Goal: Task Accomplishment & Management: Manage account settings

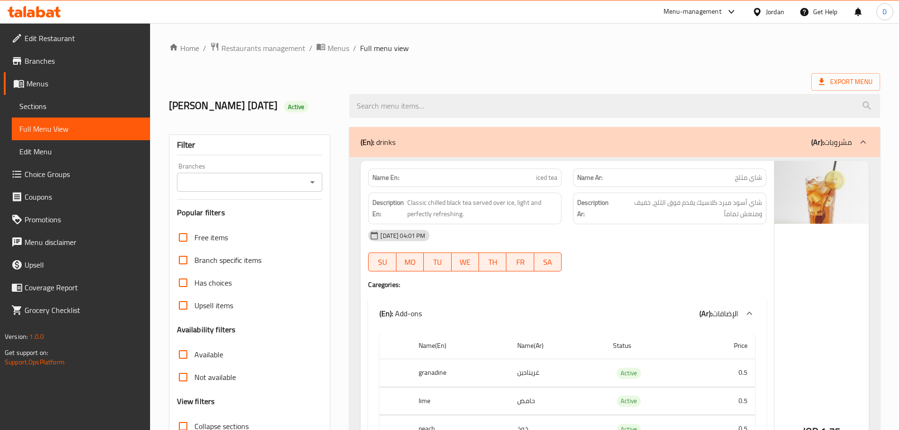
scroll to position [22544, 0]
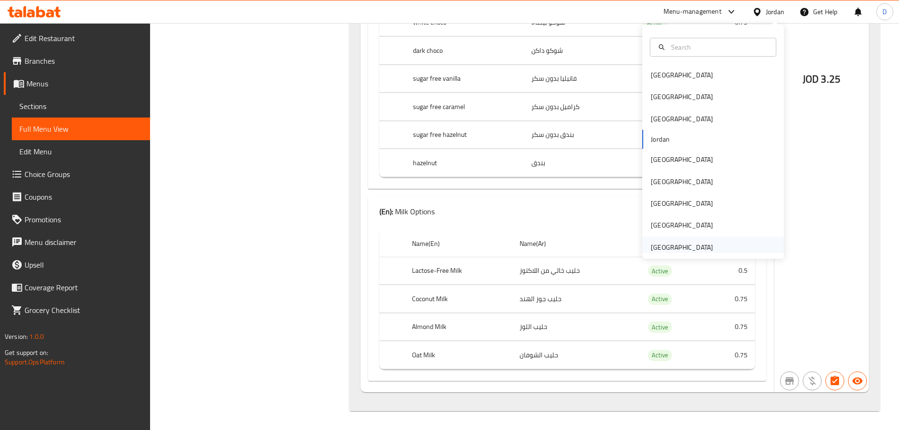
click at [698, 248] on div "[GEOGRAPHIC_DATA]" at bounding box center [682, 247] width 62 height 10
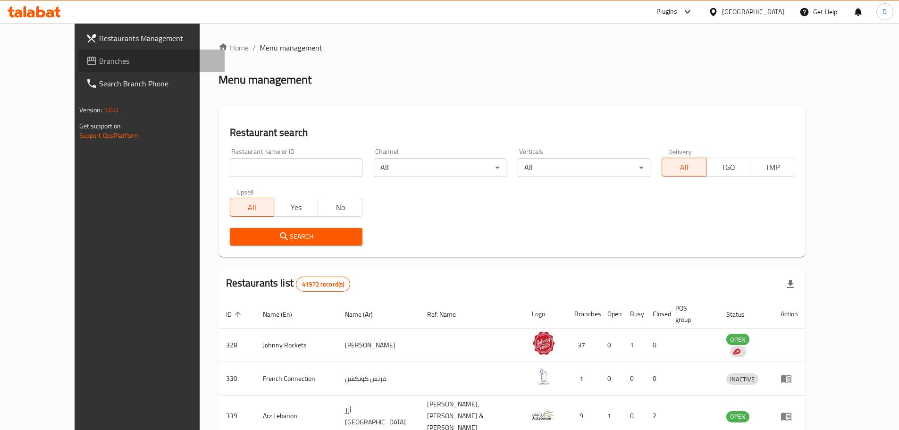
click at [99, 60] on span "Branches" at bounding box center [158, 60] width 118 height 11
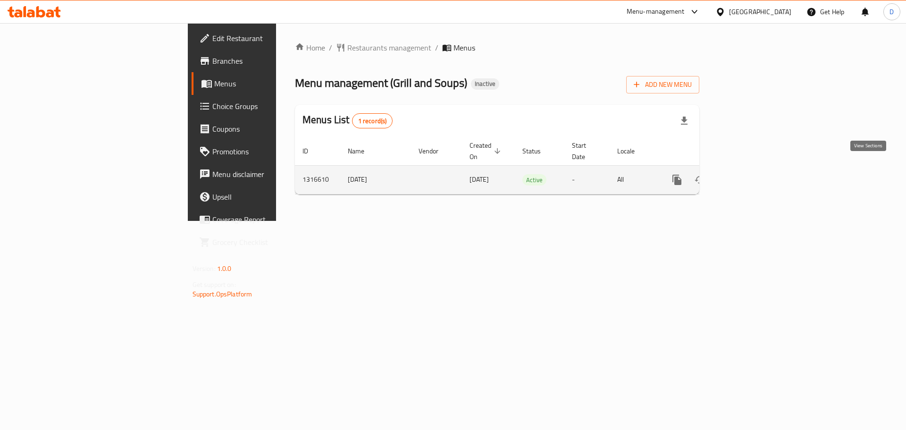
click at [751, 174] on icon "enhanced table" at bounding box center [745, 179] width 11 height 11
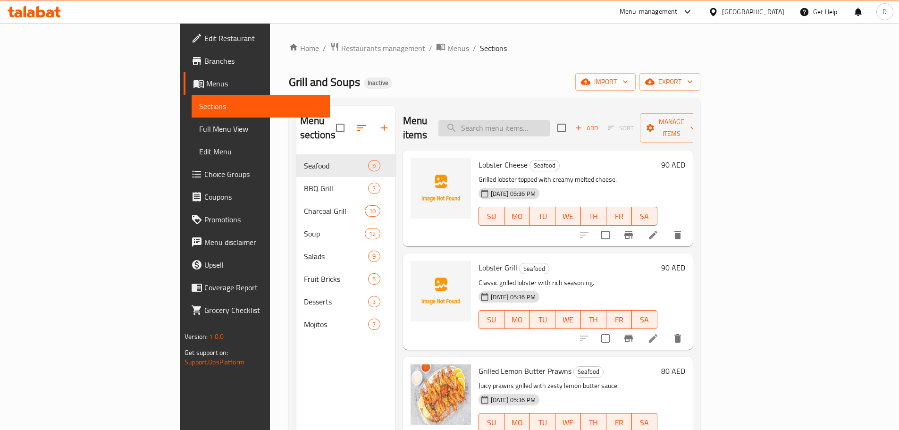
click at [550, 125] on input "search" at bounding box center [493, 128] width 111 height 17
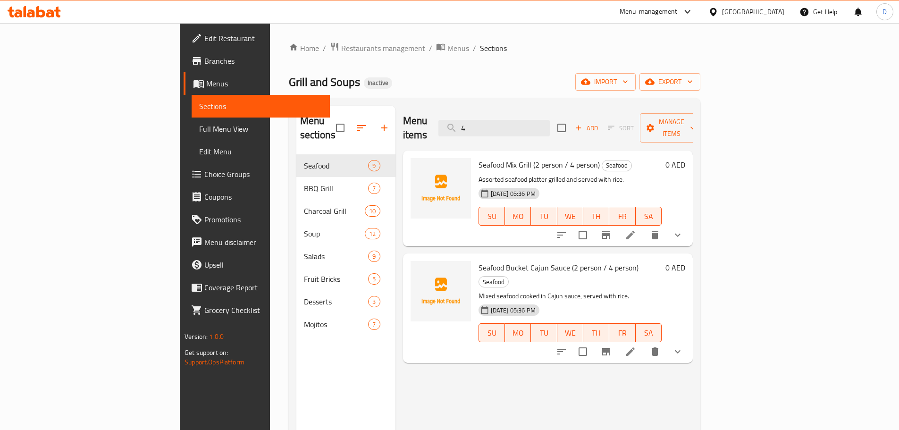
type input "4"
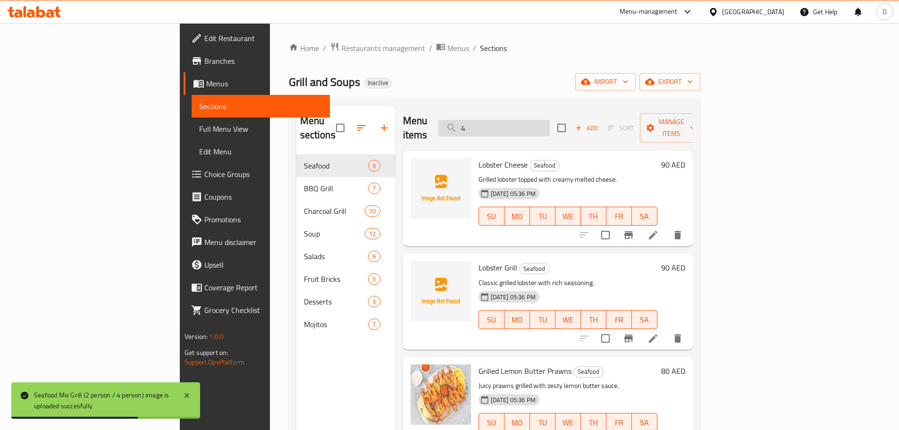
drag, startPoint x: 572, startPoint y: 123, endPoint x: 508, endPoint y: 121, distance: 63.8
click at [508, 121] on input "4" at bounding box center [493, 128] width 111 height 17
type input "4"
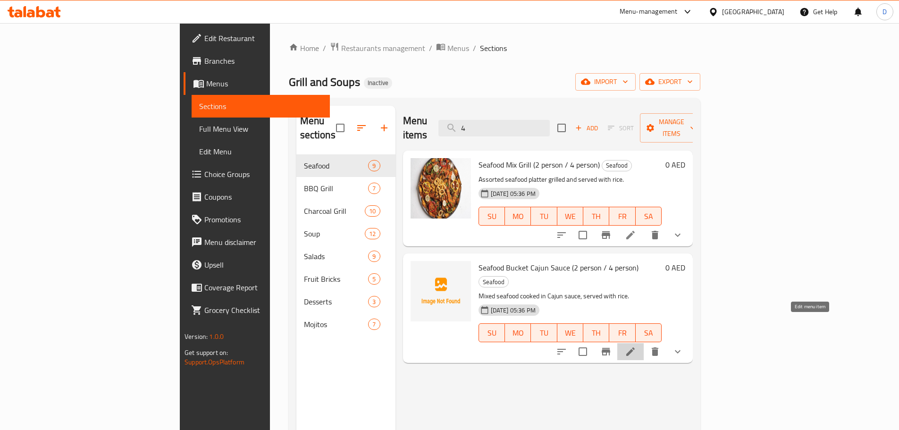
click at [636, 346] on icon at bounding box center [630, 351] width 11 height 11
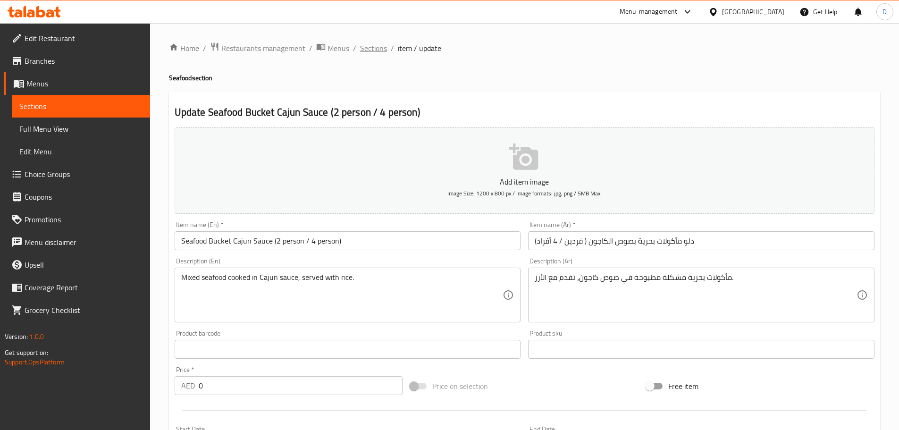
click at [363, 52] on span "Sections" at bounding box center [373, 47] width 27 height 11
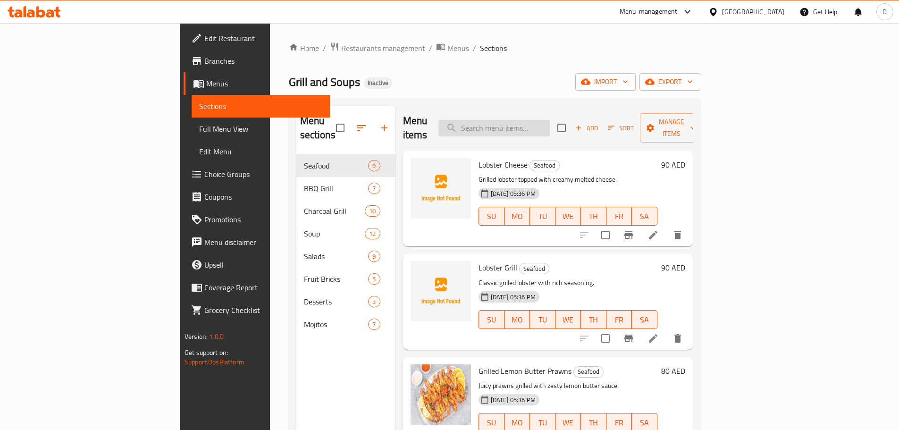
click at [550, 123] on input "search" at bounding box center [493, 128] width 111 height 17
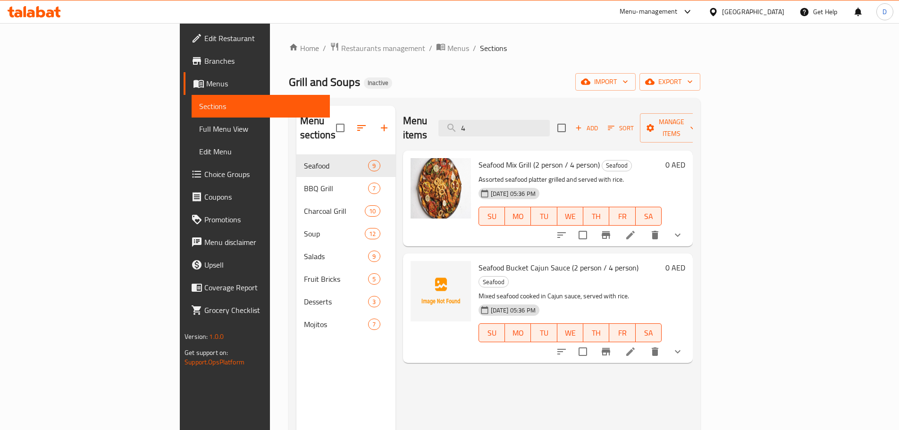
type input "4"
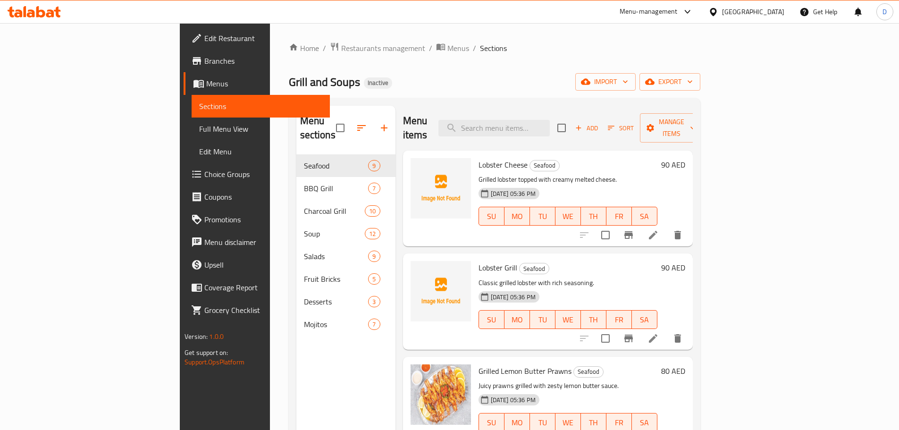
type input "4"
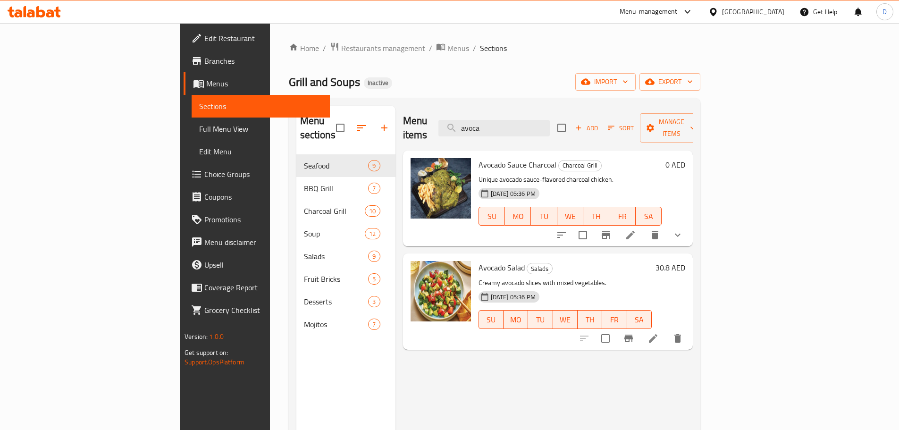
drag, startPoint x: 553, startPoint y: 121, endPoint x: 464, endPoint y: 124, distance: 89.3
click at [464, 124] on div "Menu items avoca Add Sort Manage items" at bounding box center [548, 128] width 290 height 45
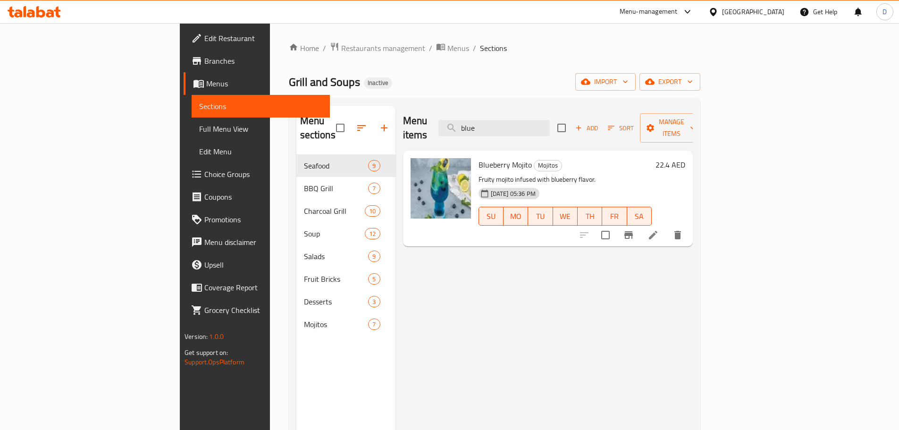
drag, startPoint x: 545, startPoint y: 126, endPoint x: 486, endPoint y: 120, distance: 59.8
click at [486, 120] on div "Menu items blue Add Sort Manage items" at bounding box center [548, 128] width 290 height 45
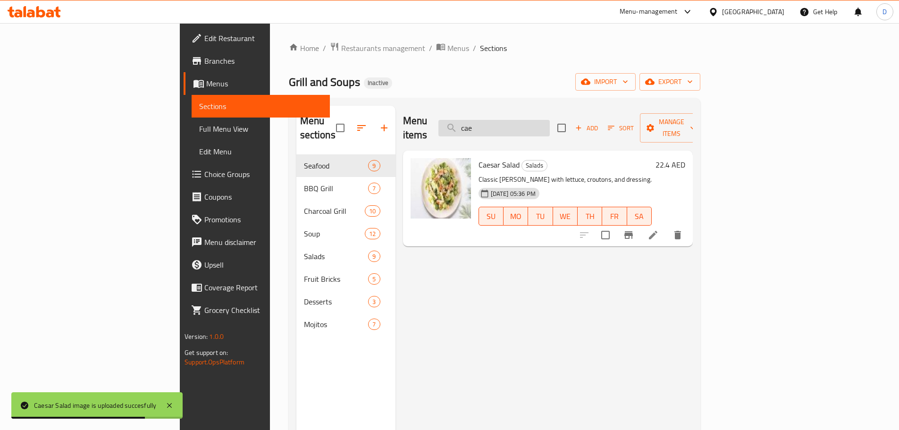
drag, startPoint x: 540, startPoint y: 122, endPoint x: 514, endPoint y: 117, distance: 26.4
click at [514, 120] on input "cae" at bounding box center [493, 128] width 111 height 17
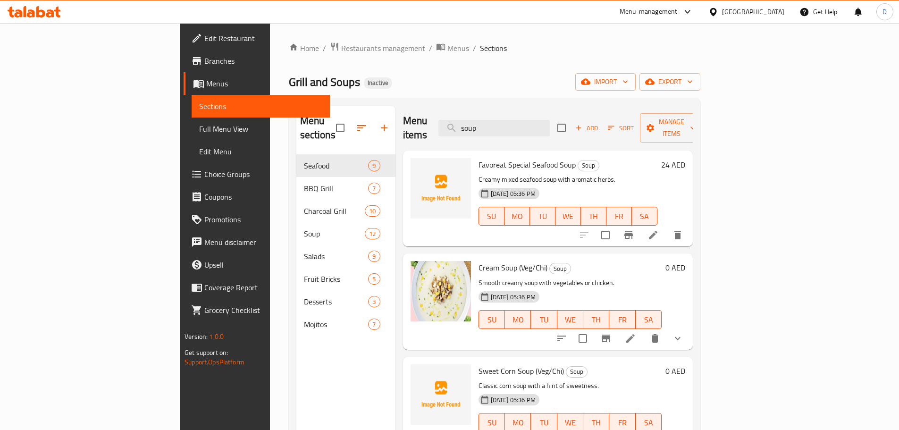
drag, startPoint x: 550, startPoint y: 126, endPoint x: 485, endPoint y: 122, distance: 65.2
click at [485, 122] on div "Menu items soup Add Sort Manage items" at bounding box center [548, 128] width 290 height 45
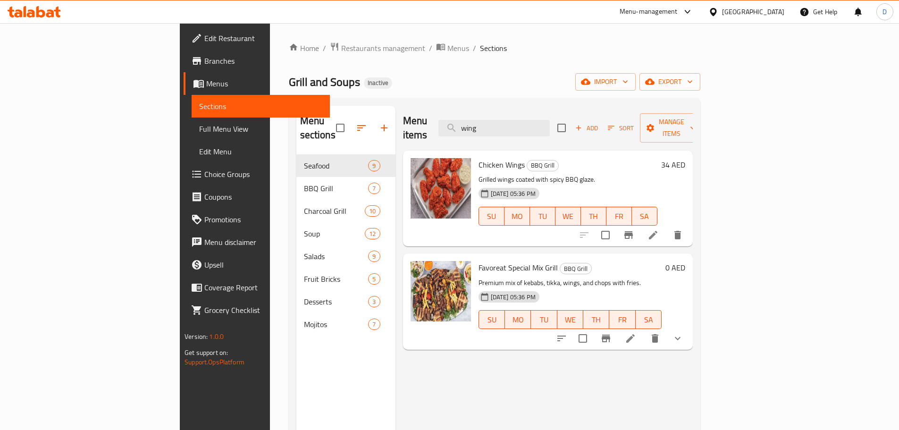
drag, startPoint x: 552, startPoint y: 117, endPoint x: 494, endPoint y: 118, distance: 58.5
click at [494, 118] on div "Menu items wing Add Sort Manage items" at bounding box center [548, 128] width 290 height 45
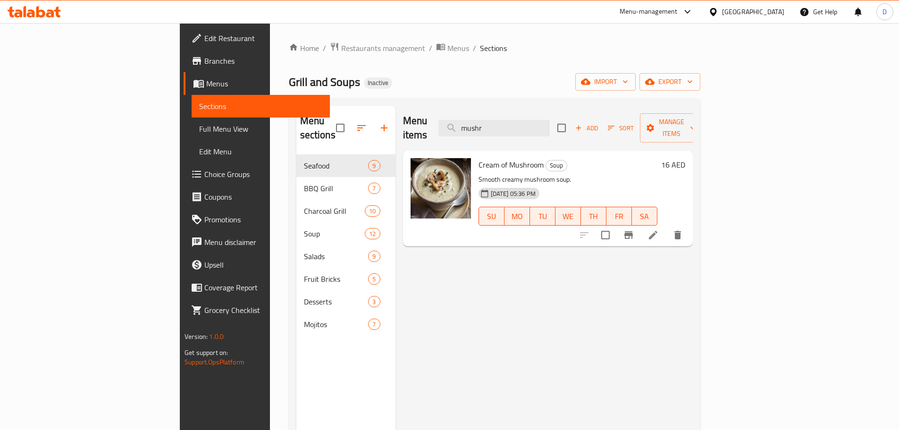
drag, startPoint x: 555, startPoint y: 123, endPoint x: 494, endPoint y: 123, distance: 60.9
click at [494, 123] on div "Menu items mushr Add Sort Manage items" at bounding box center [548, 128] width 290 height 45
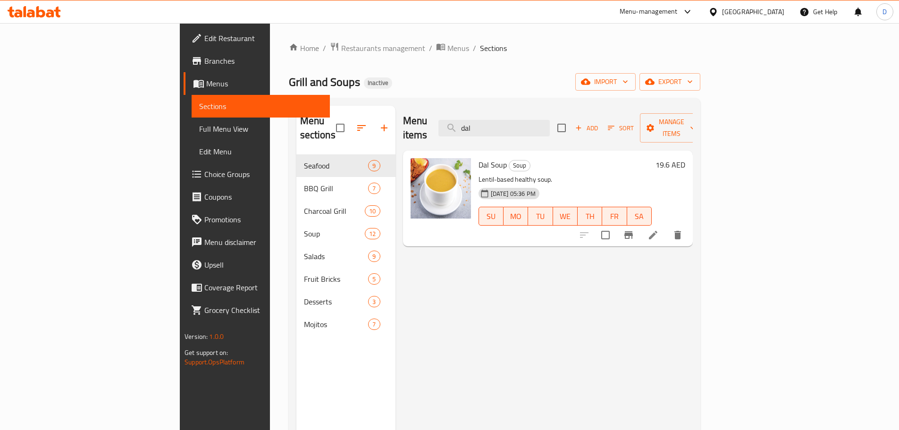
drag, startPoint x: 543, startPoint y: 125, endPoint x: 493, endPoint y: 124, distance: 50.5
click at [493, 124] on div "Menu items dal Add Sort Manage items" at bounding box center [548, 128] width 290 height 45
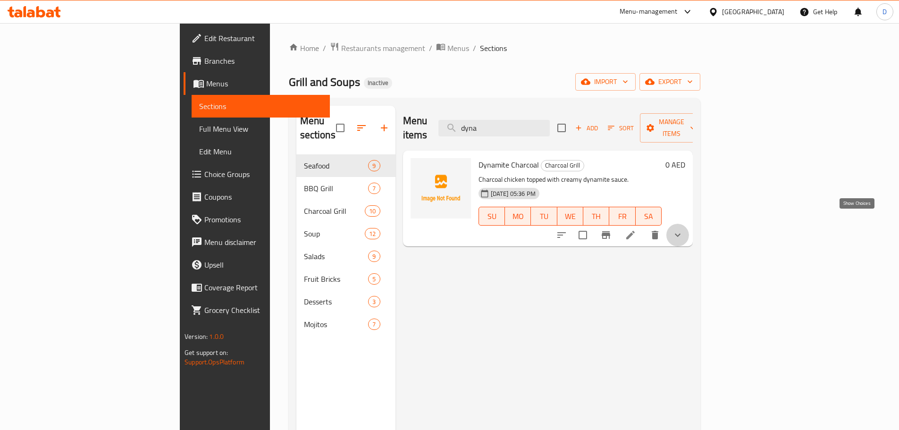
click at [681, 234] on icon "show more" at bounding box center [678, 235] width 6 height 3
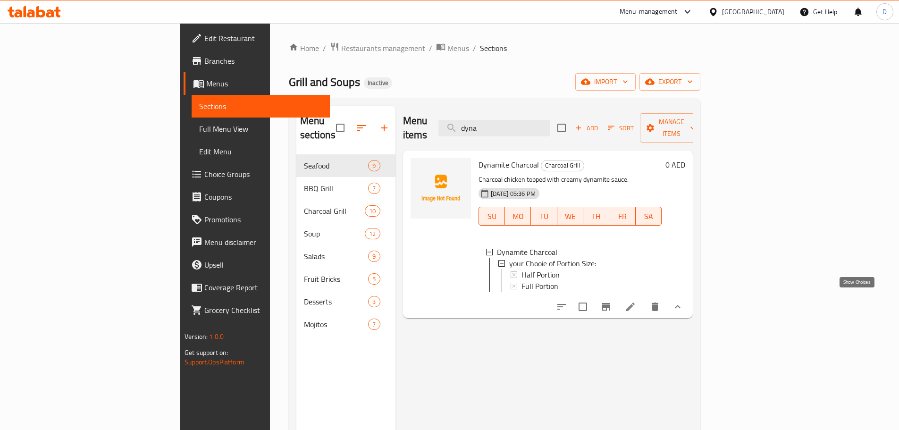
click at [683, 303] on icon "show more" at bounding box center [677, 306] width 11 height 11
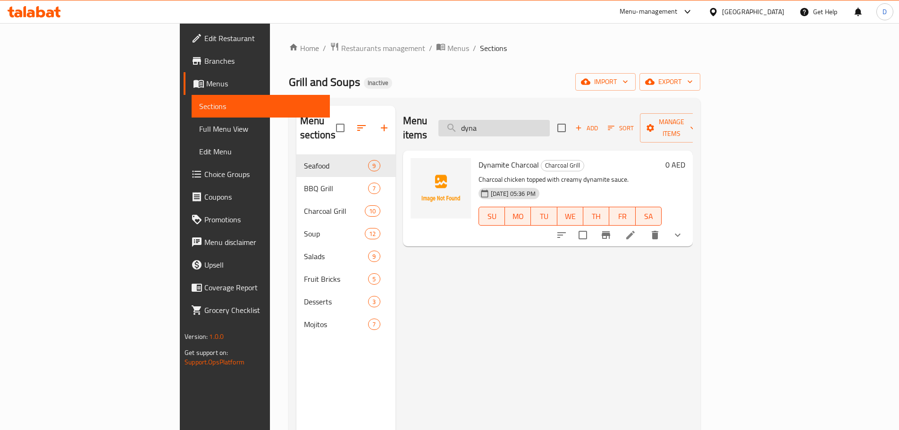
drag, startPoint x: 552, startPoint y: 114, endPoint x: 511, endPoint y: 118, distance: 41.3
click at [511, 120] on input "dyna" at bounding box center [493, 128] width 111 height 17
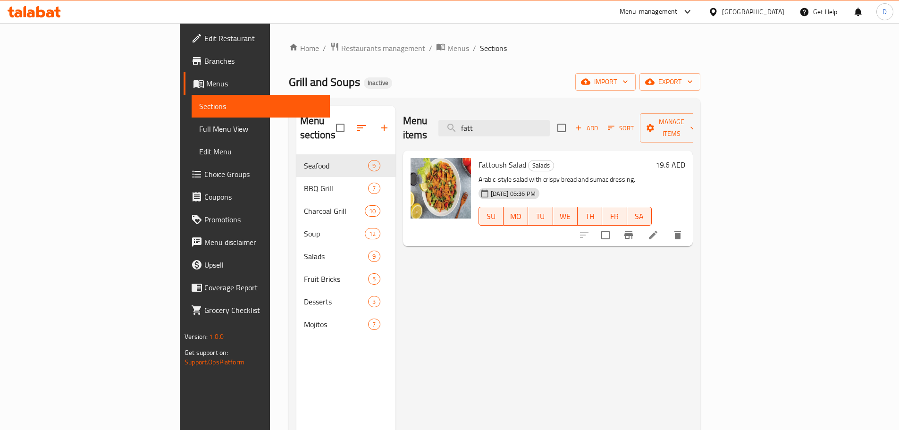
drag, startPoint x: 543, startPoint y: 130, endPoint x: 485, endPoint y: 130, distance: 58.1
click at [485, 130] on div "Menu items fatt Add Sort Manage items" at bounding box center [548, 128] width 290 height 45
click at [540, 120] on input "fatt" at bounding box center [493, 128] width 111 height 17
drag, startPoint x: 541, startPoint y: 118, endPoint x: 504, endPoint y: 119, distance: 36.8
click at [504, 120] on input "fatt" at bounding box center [493, 128] width 111 height 17
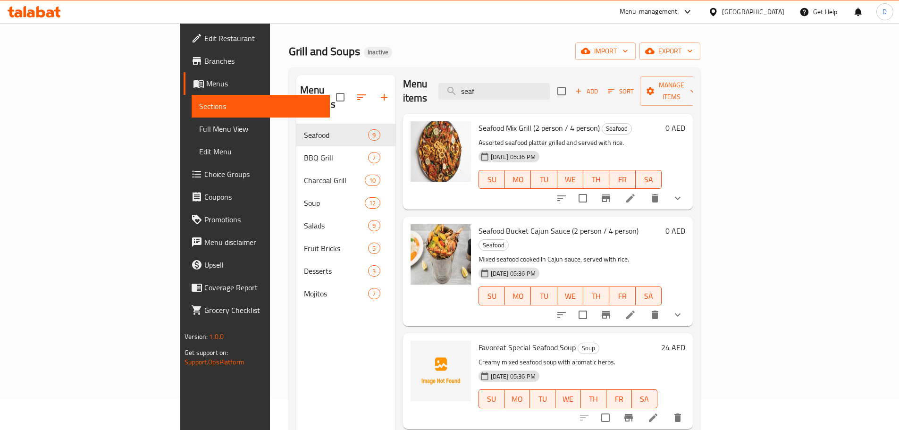
scroll to position [47, 0]
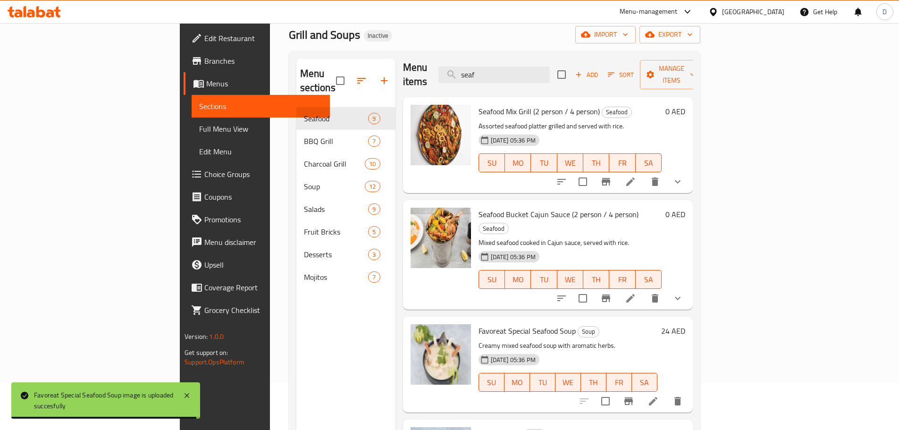
drag, startPoint x: 548, startPoint y: 70, endPoint x: 486, endPoint y: 71, distance: 61.8
click at [486, 71] on div "Menu items seaf Add Sort Manage items" at bounding box center [548, 74] width 290 height 45
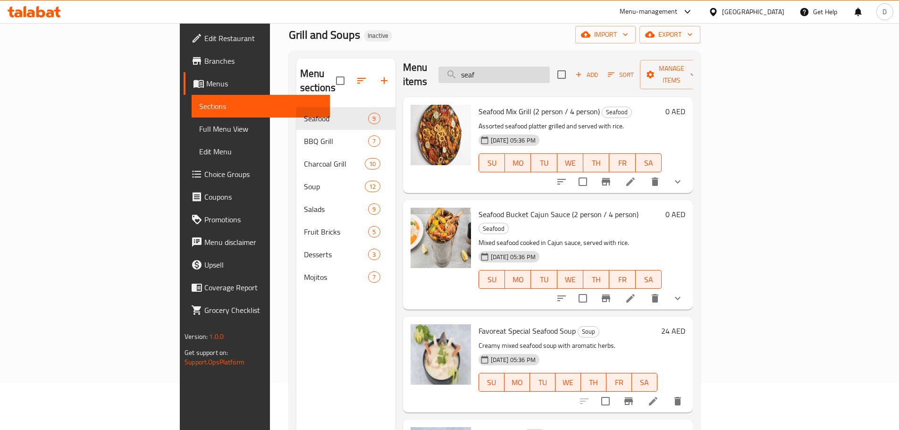
drag, startPoint x: 542, startPoint y: 71, endPoint x: 501, endPoint y: 69, distance: 41.6
click at [501, 69] on input "seaf" at bounding box center [493, 75] width 111 height 17
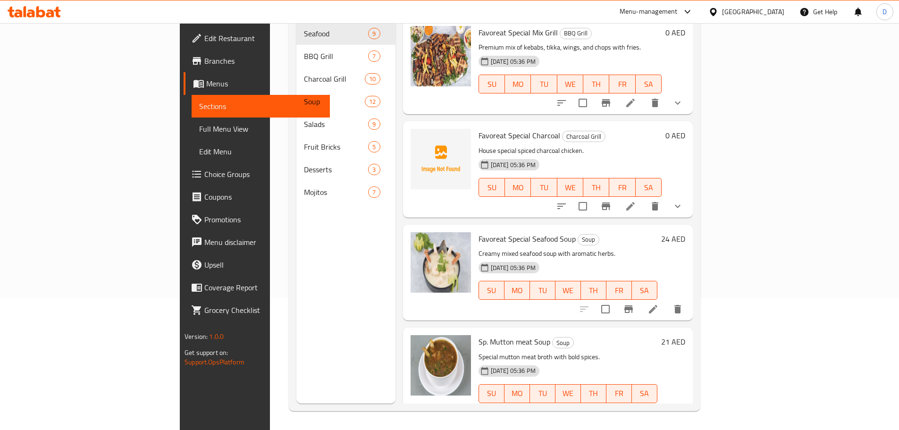
scroll to position [0, 0]
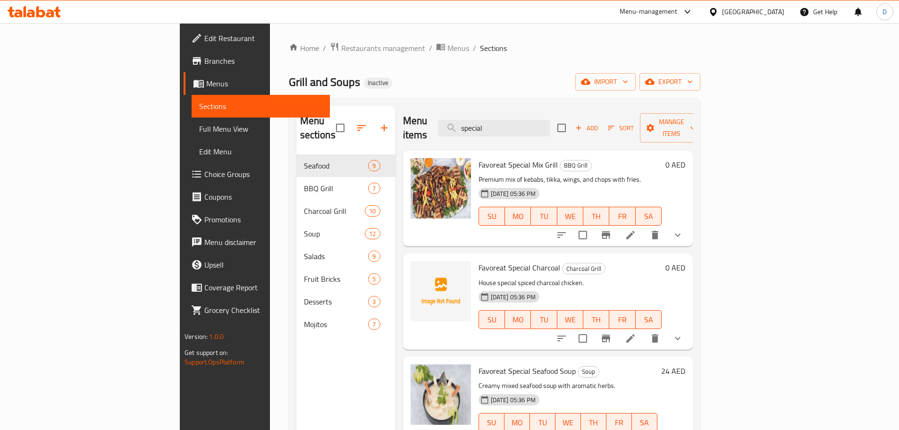
drag, startPoint x: 555, startPoint y: 119, endPoint x: 491, endPoint y: 116, distance: 64.3
click at [491, 116] on div "Menu items special Add Sort Manage items" at bounding box center [548, 128] width 290 height 45
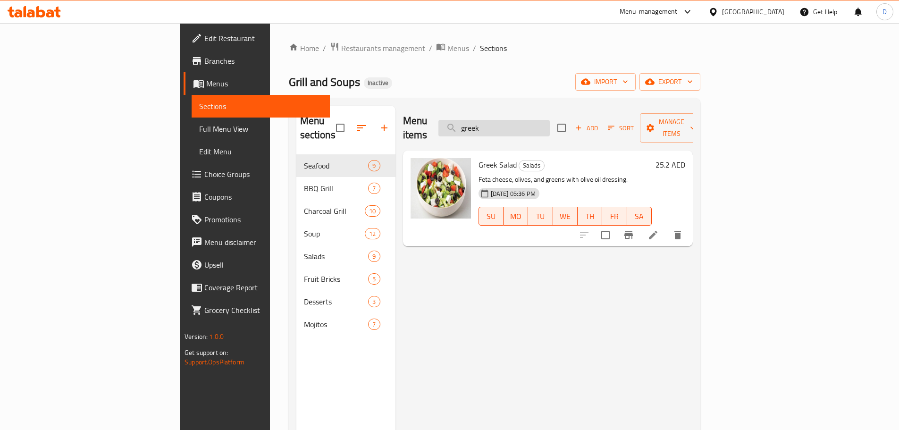
click at [550, 120] on input "greek" at bounding box center [493, 128] width 111 height 17
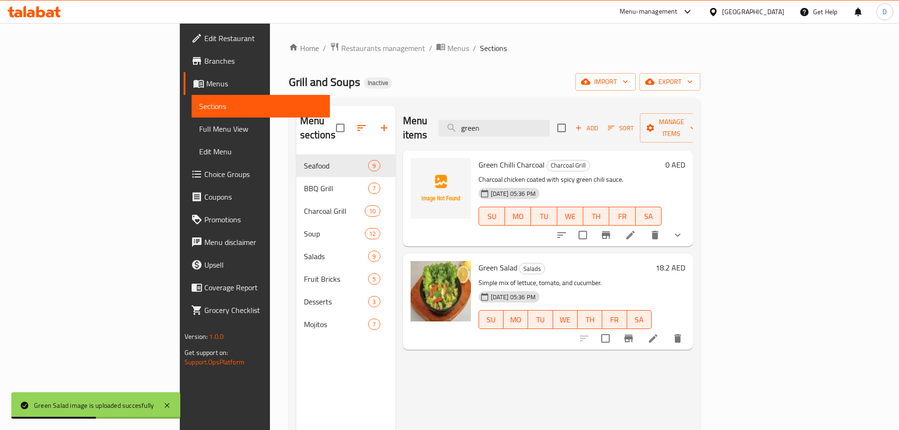
drag, startPoint x: 547, startPoint y: 125, endPoint x: 464, endPoint y: 125, distance: 82.6
click at [464, 125] on div "Menu items green Add Sort Manage items" at bounding box center [548, 128] width 290 height 45
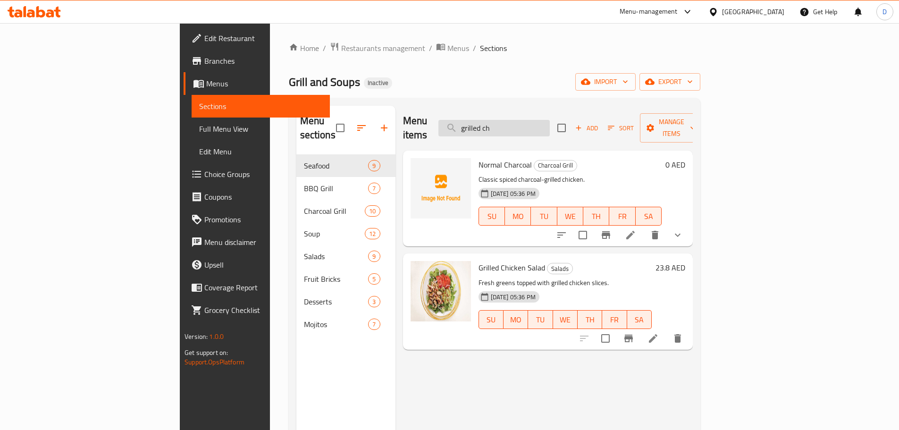
click at [550, 120] on input "grilled ch" at bounding box center [493, 128] width 111 height 17
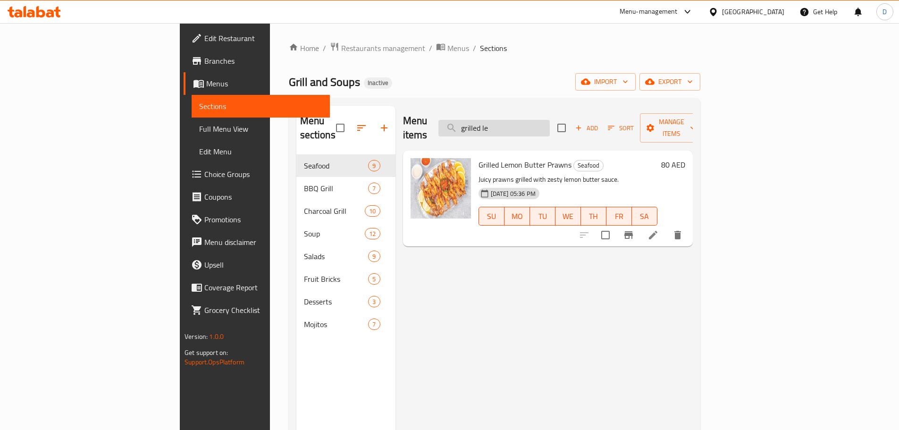
click at [550, 125] on input "grilled le" at bounding box center [493, 128] width 111 height 17
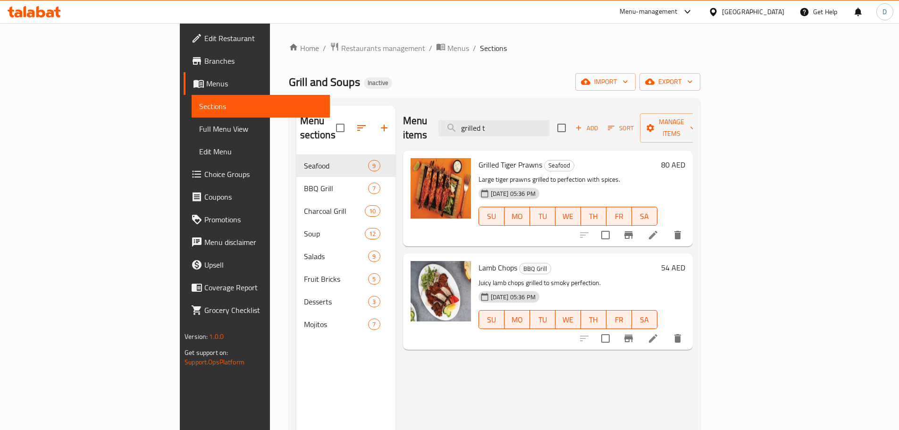
drag, startPoint x: 569, startPoint y: 121, endPoint x: 494, endPoint y: 123, distance: 75.1
click at [494, 123] on div "Menu items grilled t Add Sort Manage items" at bounding box center [548, 128] width 290 height 45
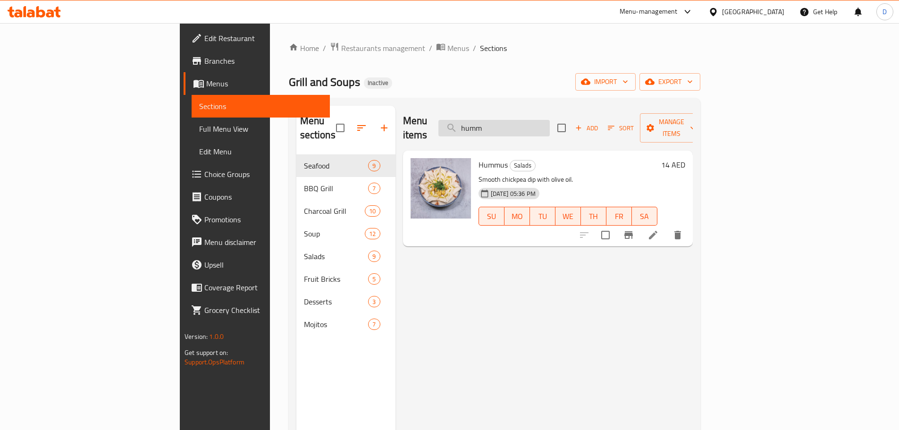
drag, startPoint x: 565, startPoint y: 125, endPoint x: 507, endPoint y: 125, distance: 57.6
click at [507, 125] on input "humm" at bounding box center [493, 128] width 111 height 17
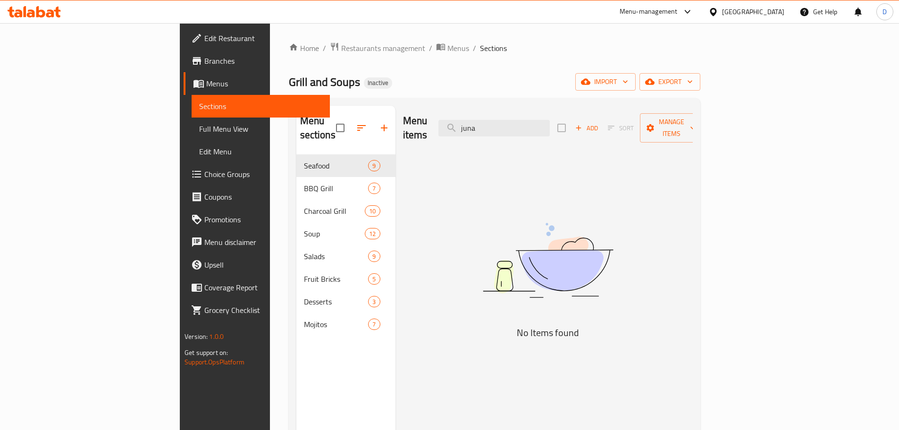
drag, startPoint x: 554, startPoint y: 121, endPoint x: 479, endPoint y: 128, distance: 75.4
click at [479, 128] on div "Menu items juna Add Sort Manage items" at bounding box center [548, 128] width 290 height 45
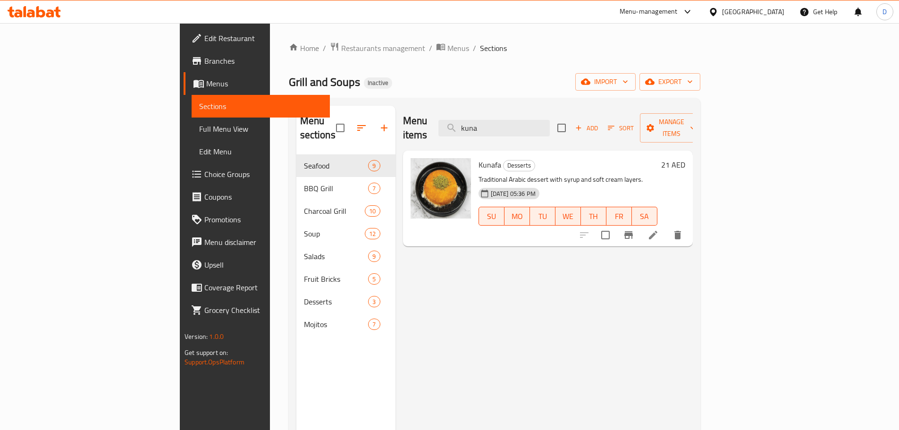
drag, startPoint x: 572, startPoint y: 126, endPoint x: 473, endPoint y: 125, distance: 98.2
click at [473, 125] on div "Menu items kuna Add Sort Manage items" at bounding box center [548, 128] width 290 height 45
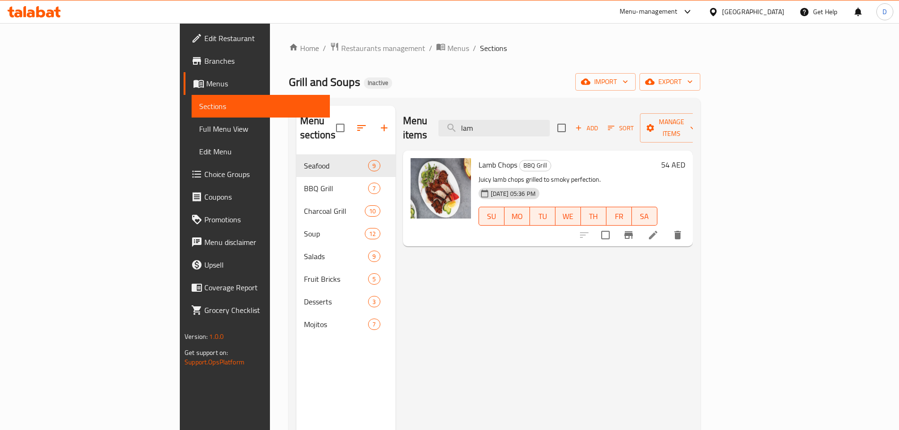
drag, startPoint x: 561, startPoint y: 120, endPoint x: 464, endPoint y: 120, distance: 97.2
click at [464, 120] on div "Menu items lam Add Sort Manage items" at bounding box center [548, 128] width 290 height 45
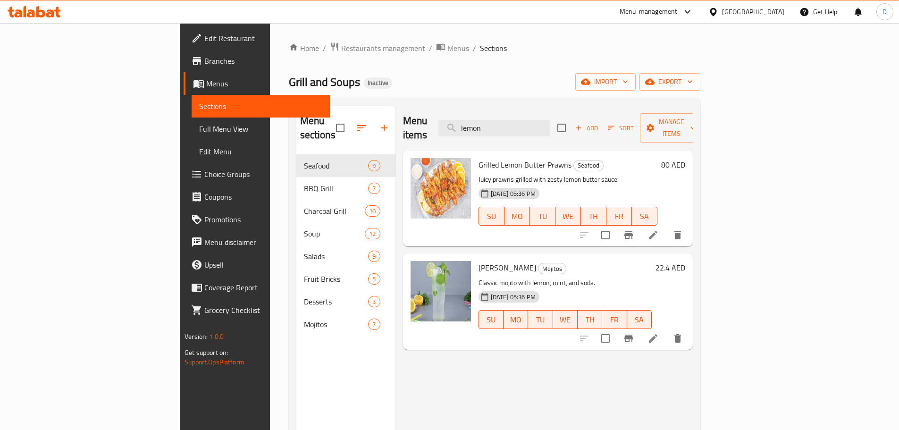
drag, startPoint x: 569, startPoint y: 116, endPoint x: 437, endPoint y: 132, distance: 132.7
click at [437, 132] on div "Menu items lemon Add Sort Manage items" at bounding box center [548, 128] width 290 height 45
type input "."
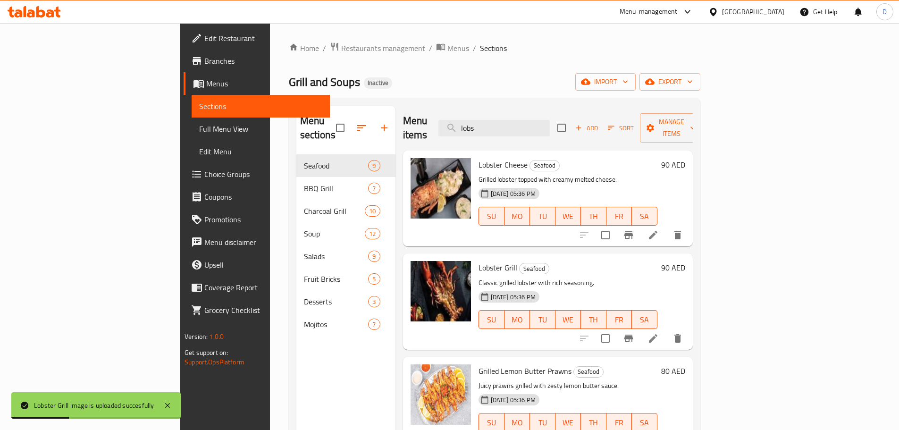
drag, startPoint x: 551, startPoint y: 121, endPoint x: 462, endPoint y: 120, distance: 89.2
click at [462, 120] on div "Menu items lobs Add Sort Manage items" at bounding box center [548, 128] width 290 height 45
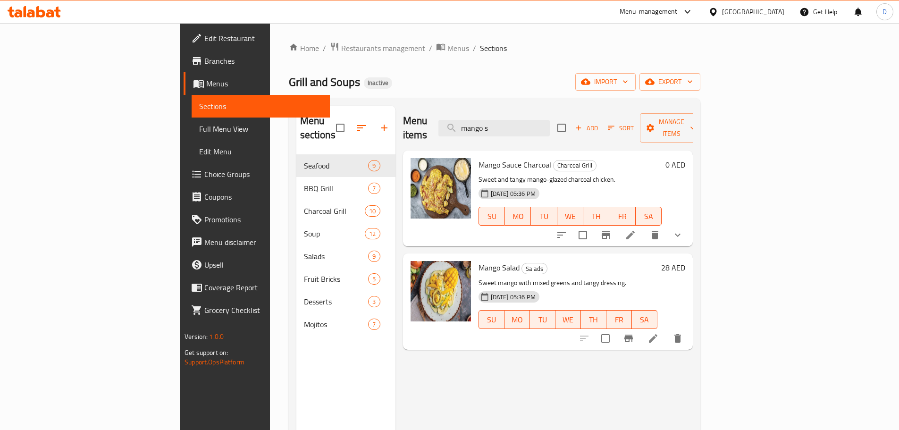
drag, startPoint x: 462, startPoint y: 116, endPoint x: 442, endPoint y: 115, distance: 20.3
click at [442, 115] on div "Menu items mango s Add Sort Manage items" at bounding box center [548, 128] width 290 height 45
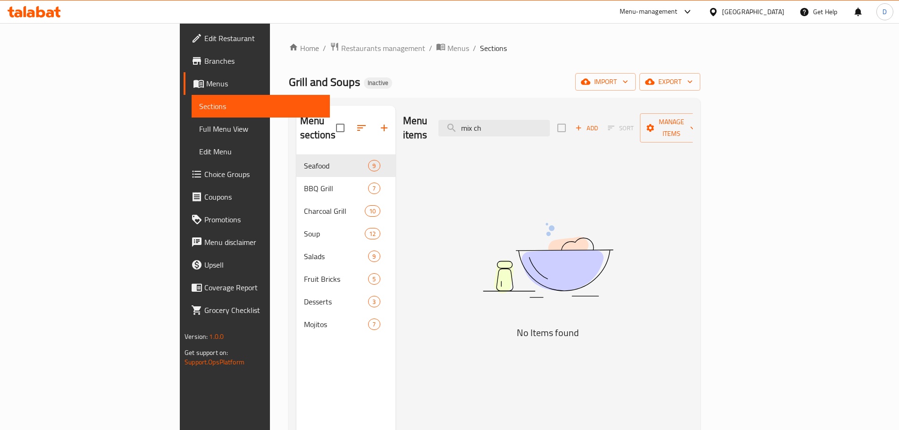
drag, startPoint x: 562, startPoint y: 118, endPoint x: 492, endPoint y: 118, distance: 69.9
click at [492, 118] on div "Menu items mix ch Add Sort Manage items" at bounding box center [548, 128] width 290 height 45
drag, startPoint x: 569, startPoint y: 120, endPoint x: 418, endPoint y: 120, distance: 151.5
click at [418, 120] on div "Menu items chicken ch Add Sort Manage items" at bounding box center [548, 128] width 290 height 45
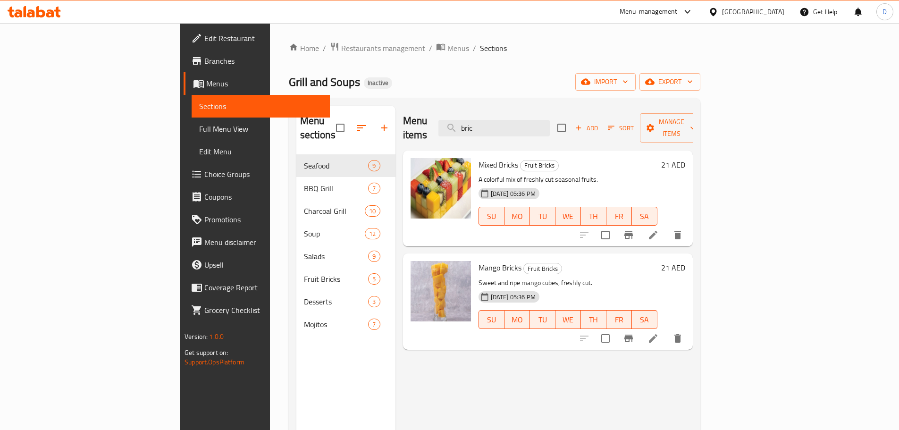
drag, startPoint x: 559, startPoint y: 129, endPoint x: 463, endPoint y: 131, distance: 95.8
click at [463, 131] on div "Menu items bric Add Sort Manage items" at bounding box center [548, 128] width 290 height 45
click at [541, 125] on input "bric" at bounding box center [493, 128] width 111 height 17
drag, startPoint x: 548, startPoint y: 117, endPoint x: 445, endPoint y: 127, distance: 103.9
click at [445, 127] on div "Menu items bric Add Sort Manage items" at bounding box center [548, 128] width 290 height 45
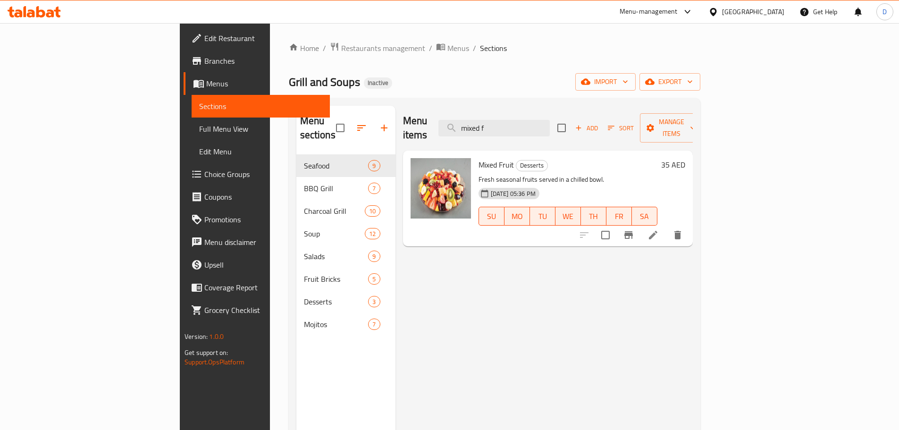
drag, startPoint x: 573, startPoint y: 121, endPoint x: 401, endPoint y: 121, distance: 172.8
click at [403, 121] on div "Menu items mixed f Add Sort Manage items" at bounding box center [548, 128] width 290 height 45
click at [550, 126] on input "mixed f" at bounding box center [493, 128] width 111 height 17
drag, startPoint x: 566, startPoint y: 124, endPoint x: 460, endPoint y: 135, distance: 107.3
click at [460, 135] on div "Menu items mixed f Add Sort Manage items" at bounding box center [548, 128] width 290 height 45
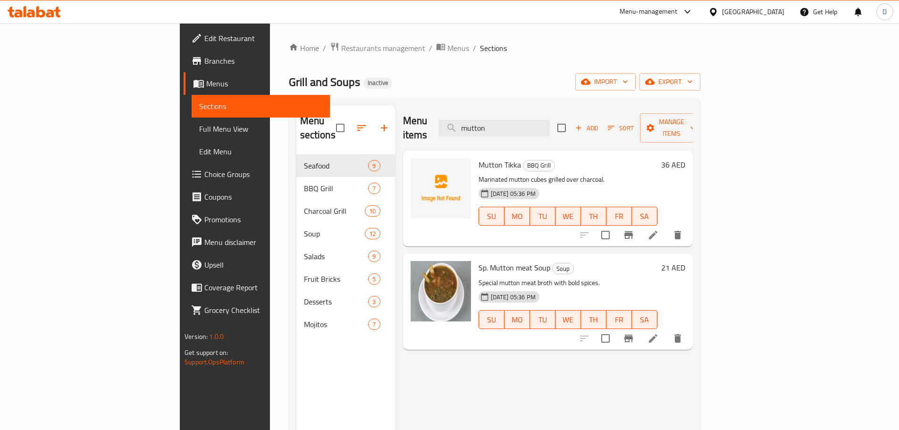
drag, startPoint x: 558, startPoint y: 121, endPoint x: 472, endPoint y: 126, distance: 86.5
click at [472, 126] on div "Menu items mutton Add Sort Manage items" at bounding box center [548, 128] width 290 height 45
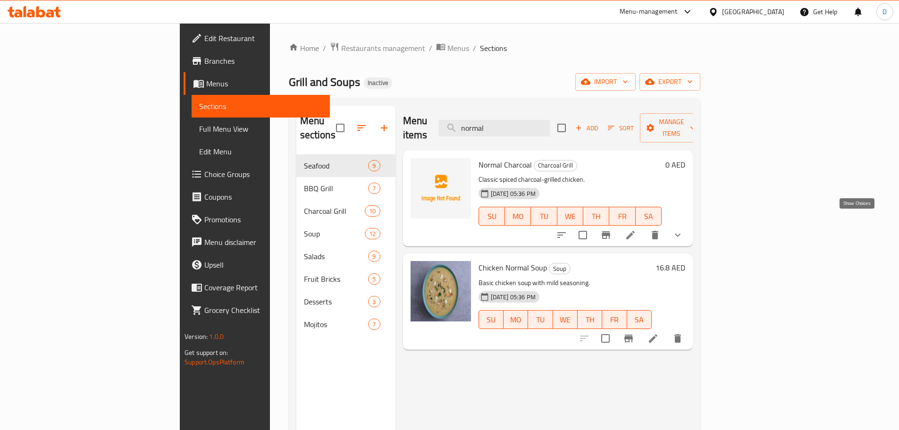
click at [683, 229] on icon "show more" at bounding box center [677, 234] width 11 height 11
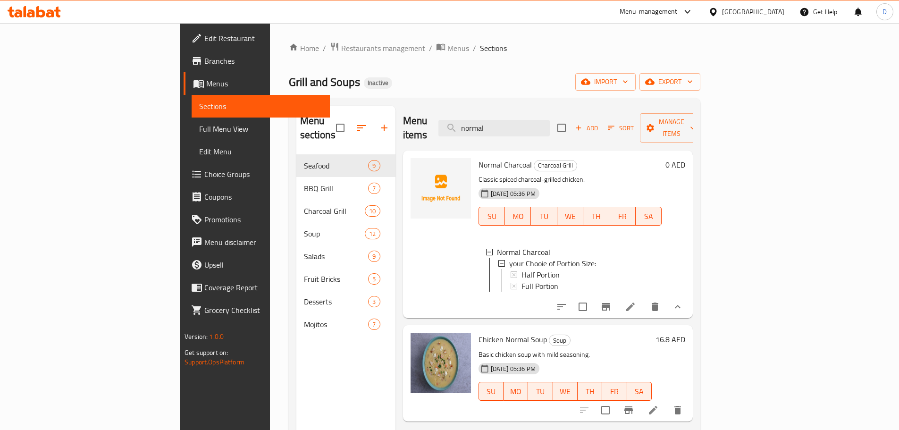
drag, startPoint x: 562, startPoint y: 121, endPoint x: 479, endPoint y: 122, distance: 83.5
click at [479, 122] on div "Menu items normal Add Sort Manage items" at bounding box center [548, 128] width 290 height 45
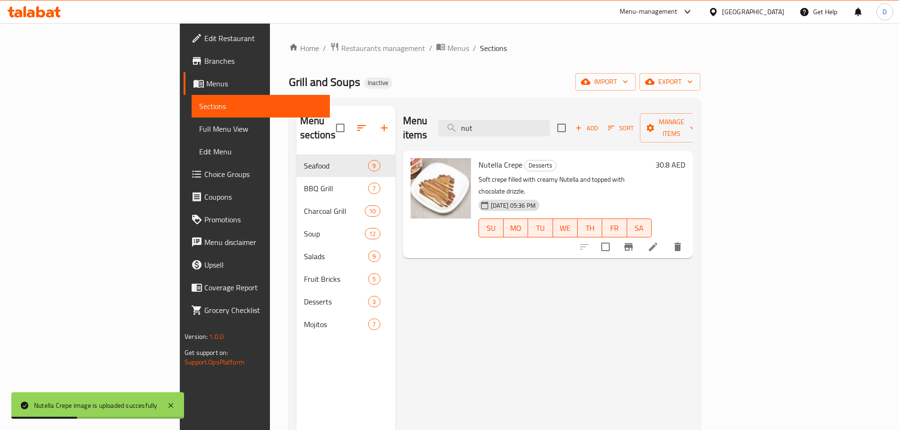
drag, startPoint x: 561, startPoint y: 122, endPoint x: 479, endPoint y: 124, distance: 82.6
click at [479, 124] on div "Menu items nut Add Sort Manage items" at bounding box center [548, 128] width 290 height 45
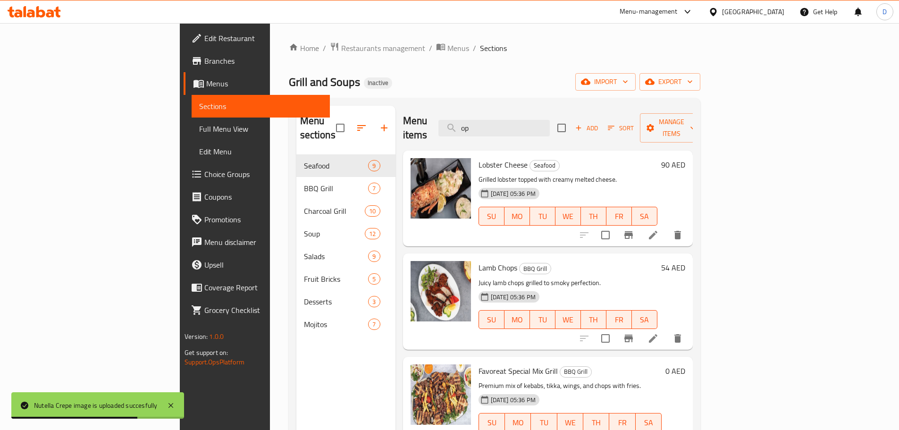
type input "o"
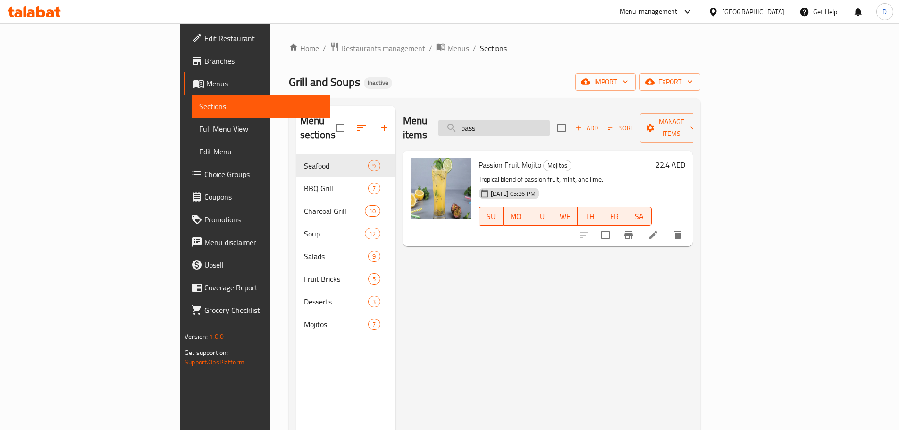
drag, startPoint x: 555, startPoint y: 123, endPoint x: 512, endPoint y: 128, distance: 43.3
click at [512, 128] on input "pass" at bounding box center [493, 128] width 111 height 17
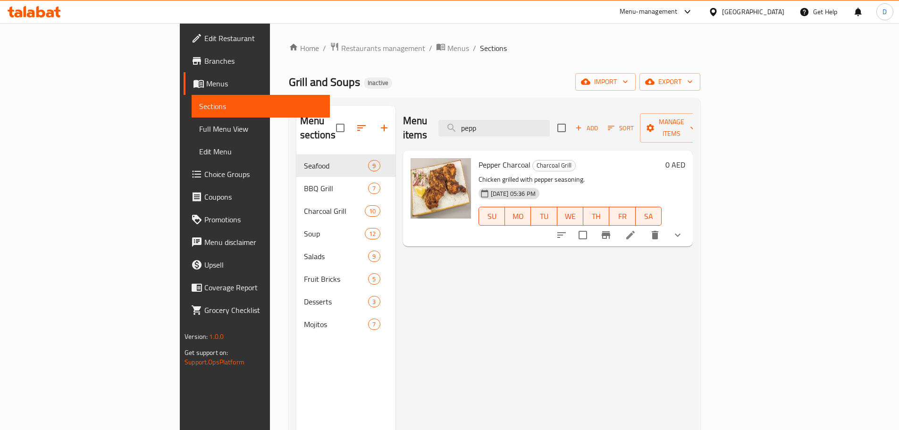
drag, startPoint x: 559, startPoint y: 123, endPoint x: 473, endPoint y: 123, distance: 85.9
click at [473, 123] on div "Menu items pepp Add Sort Manage items" at bounding box center [548, 128] width 290 height 45
drag, startPoint x: 543, startPoint y: 120, endPoint x: 482, endPoint y: 126, distance: 61.6
click at [482, 126] on div "Menu items peri Add Sort Manage items" at bounding box center [548, 128] width 290 height 45
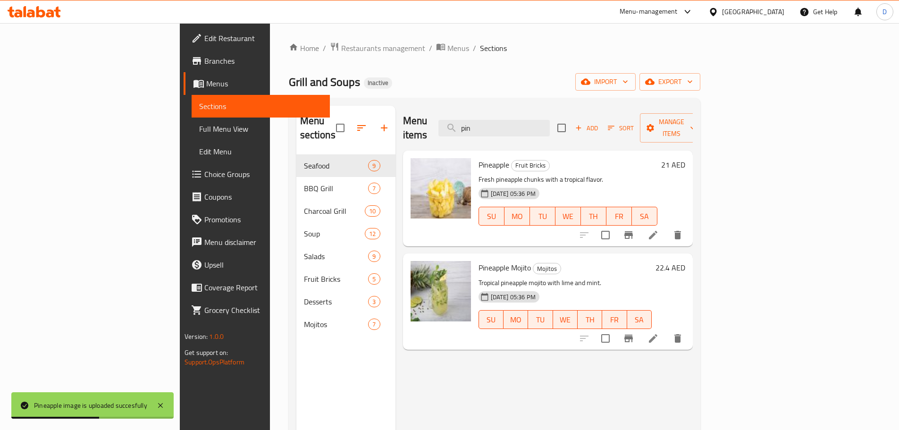
drag, startPoint x: 548, startPoint y: 121, endPoint x: 499, endPoint y: 130, distance: 49.4
click at [499, 130] on div "Menu items pin Add Sort Manage items" at bounding box center [548, 128] width 290 height 45
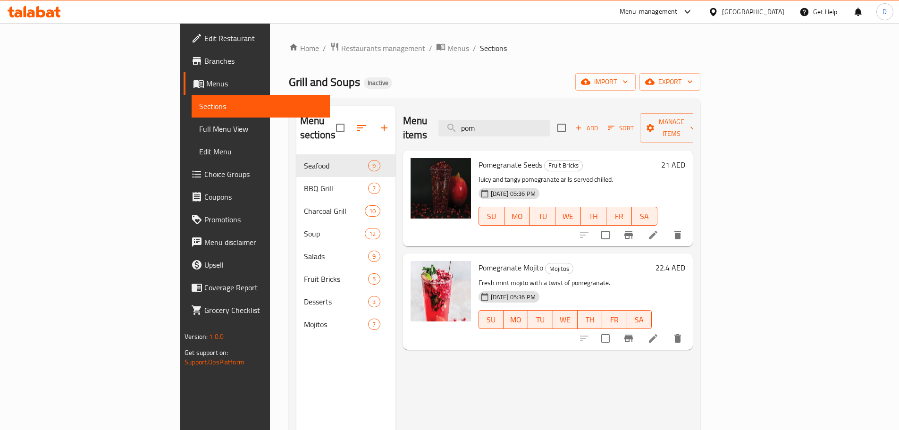
drag, startPoint x: 556, startPoint y: 121, endPoint x: 501, endPoint y: 118, distance: 54.9
click at [501, 118] on div "Menu items pom Add Sort Manage items" at bounding box center [548, 128] width 290 height 45
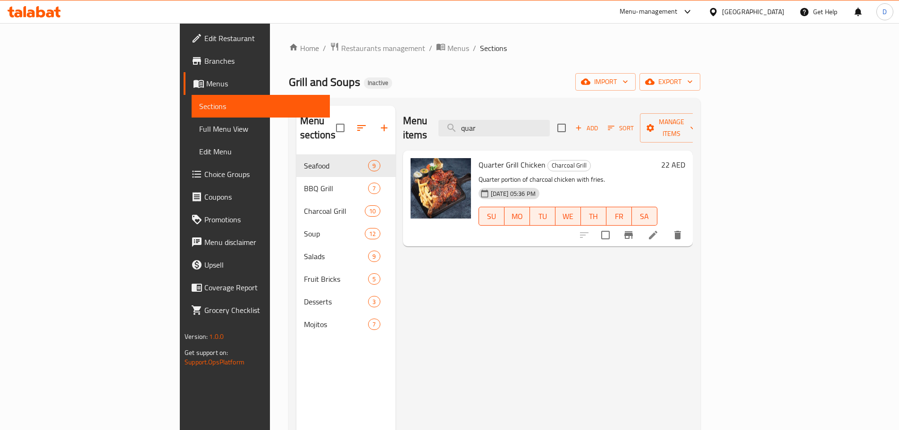
drag, startPoint x: 553, startPoint y: 121, endPoint x: 470, endPoint y: 121, distance: 83.1
click at [470, 121] on div "Menu items quar Add Sort Manage items" at bounding box center [548, 128] width 290 height 45
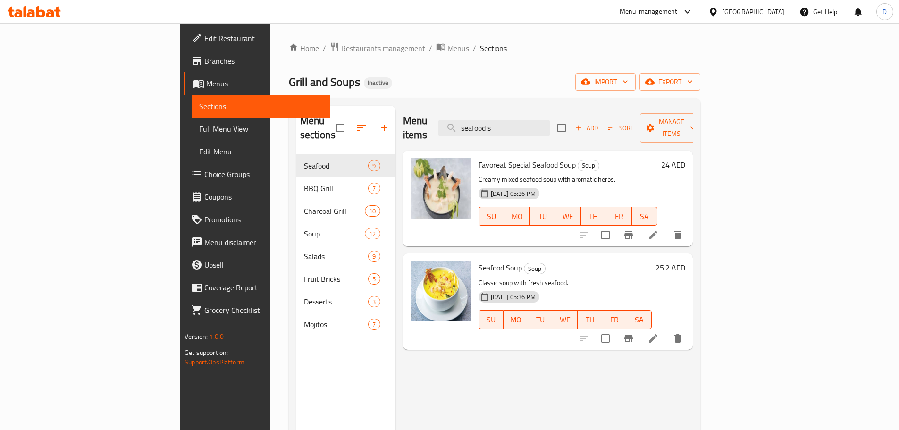
drag, startPoint x: 567, startPoint y: 120, endPoint x: 395, endPoint y: 130, distance: 172.6
click at [403, 130] on div "Menu items seafood s Add Sort Manage items" at bounding box center [548, 128] width 290 height 45
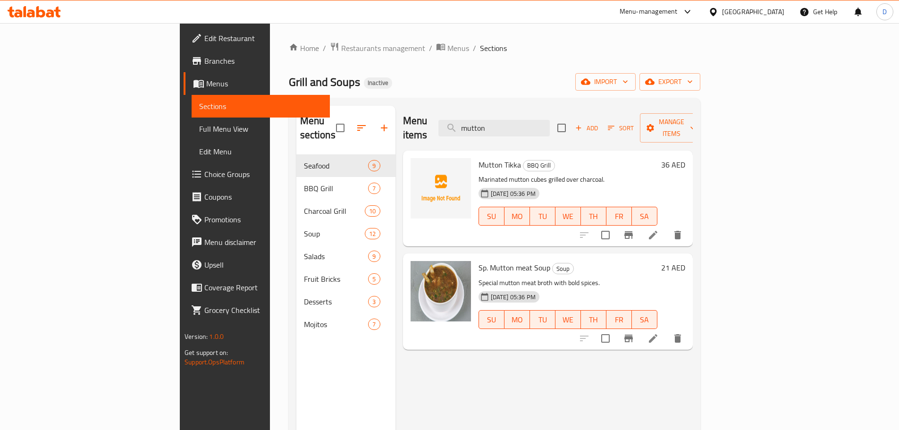
drag, startPoint x: 586, startPoint y: 119, endPoint x: 486, endPoint y: 123, distance: 100.1
click at [486, 123] on div "Menu items mutton Add Sort Manage items" at bounding box center [548, 128] width 290 height 45
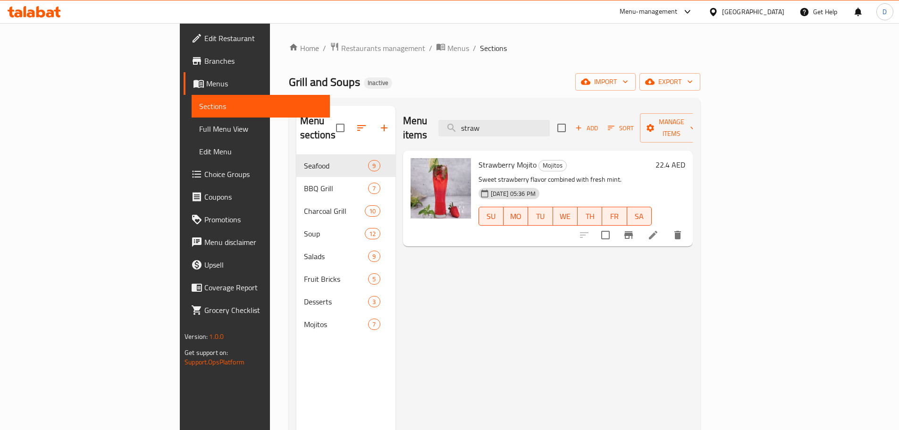
drag, startPoint x: 566, startPoint y: 123, endPoint x: 503, endPoint y: 128, distance: 63.5
click at [503, 128] on div "Menu items straw Add Sort Manage items" at bounding box center [548, 128] width 290 height 45
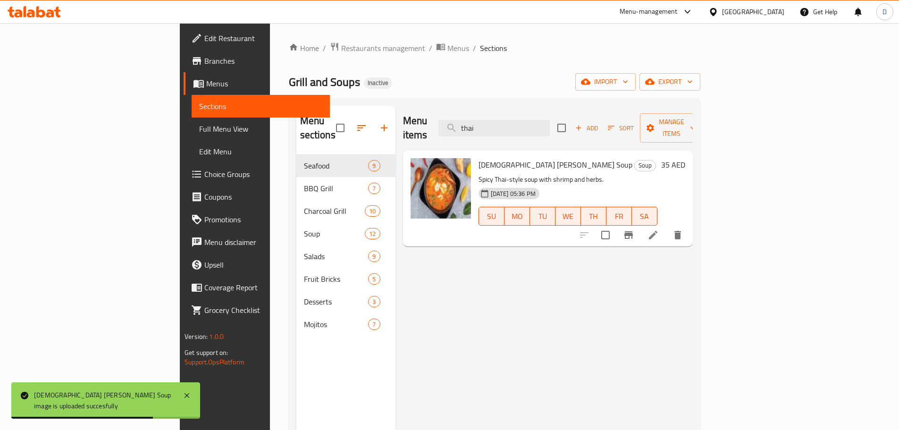
drag, startPoint x: 567, startPoint y: 120, endPoint x: 490, endPoint y: 127, distance: 77.8
click at [490, 127] on div "Menu items thai Add Sort Manage items" at bounding box center [548, 128] width 290 height 45
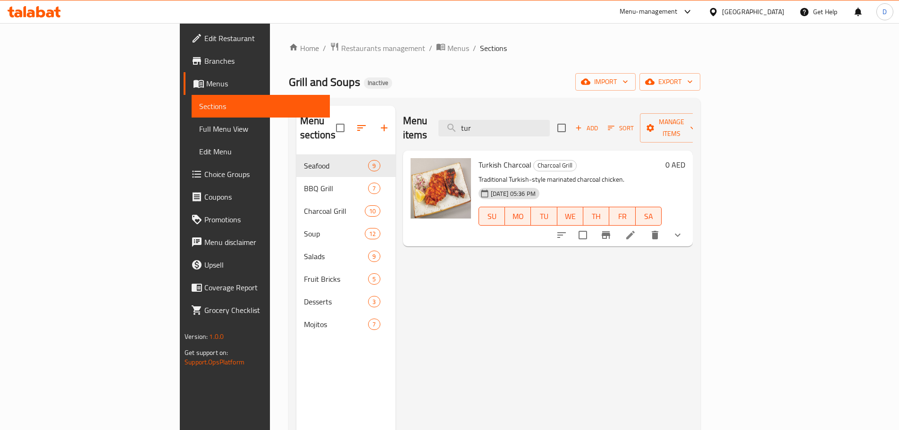
drag, startPoint x: 556, startPoint y: 118, endPoint x: 493, endPoint y: 126, distance: 63.7
click at [493, 126] on div "Menu items tur Add Sort Manage items" at bounding box center [548, 128] width 290 height 45
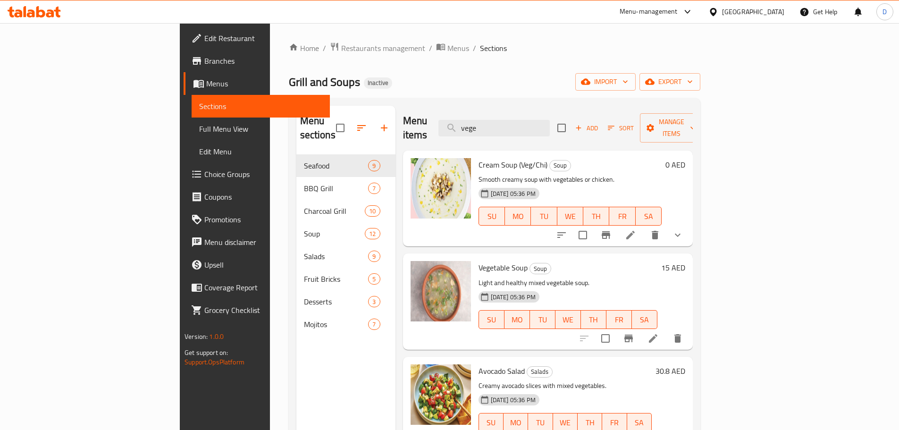
drag, startPoint x: 548, startPoint y: 122, endPoint x: 494, endPoint y: 135, distance: 56.4
click at [494, 135] on div "Menu items vege Add Sort Manage items" at bounding box center [548, 128] width 290 height 45
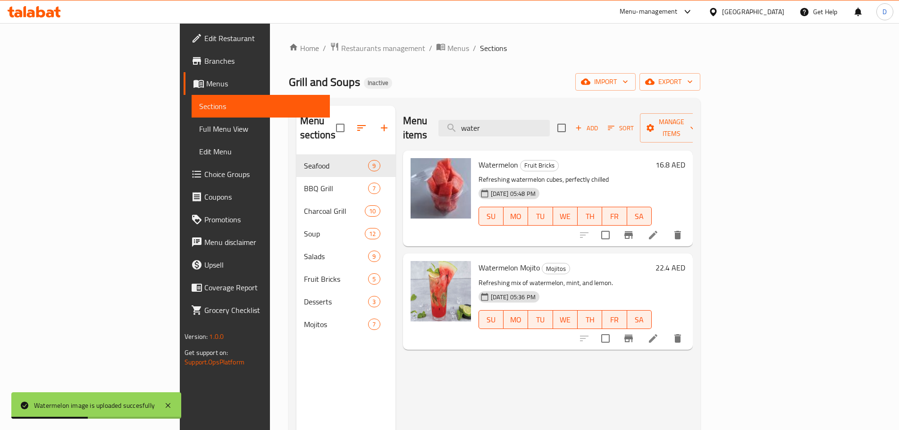
drag, startPoint x: 558, startPoint y: 116, endPoint x: 491, endPoint y: 128, distance: 68.2
click at [491, 128] on div "Menu items water Add Sort Manage items" at bounding box center [548, 128] width 290 height 45
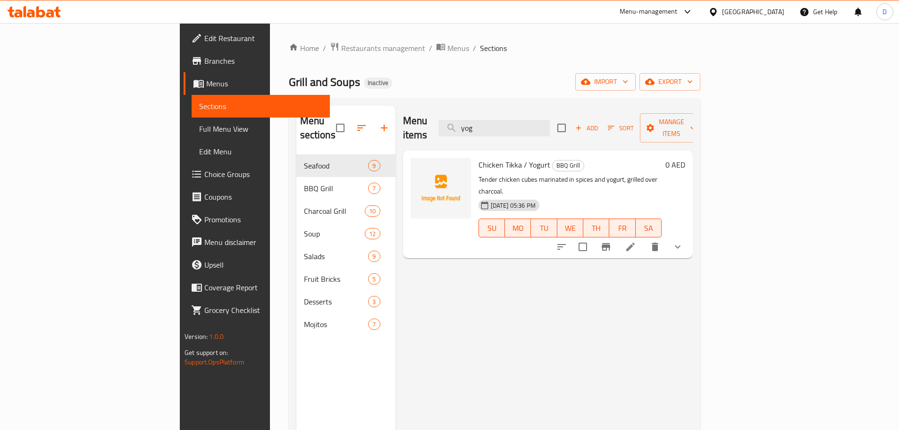
type input "yog"
drag, startPoint x: 47, startPoint y: 130, endPoint x: 56, endPoint y: 126, distance: 9.9
click at [199, 130] on span "Full Menu View" at bounding box center [260, 128] width 123 height 11
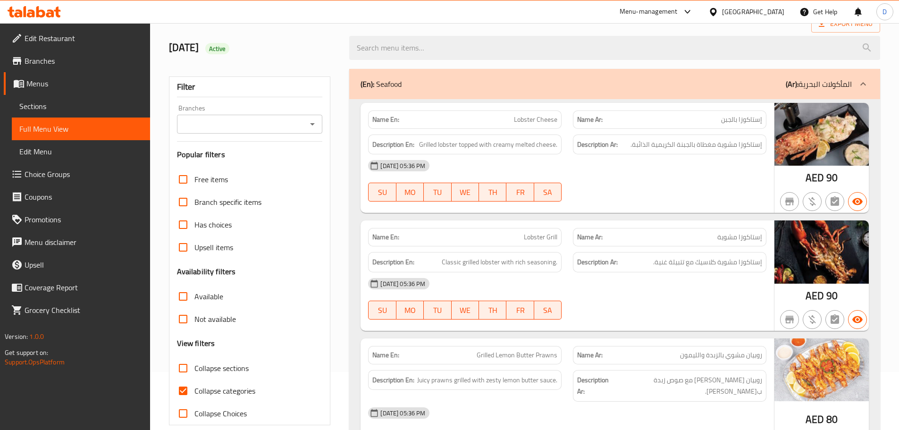
scroll to position [142, 0]
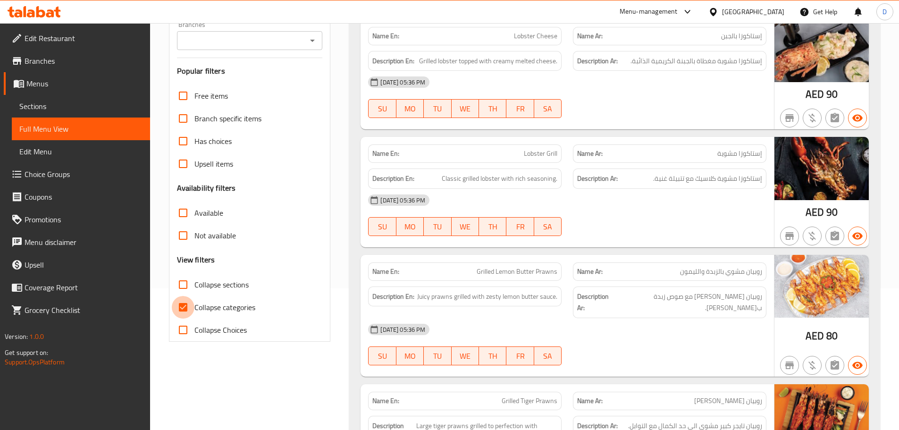
click at [187, 307] on input "Collapse categories" at bounding box center [183, 307] width 23 height 23
checkbox input "false"
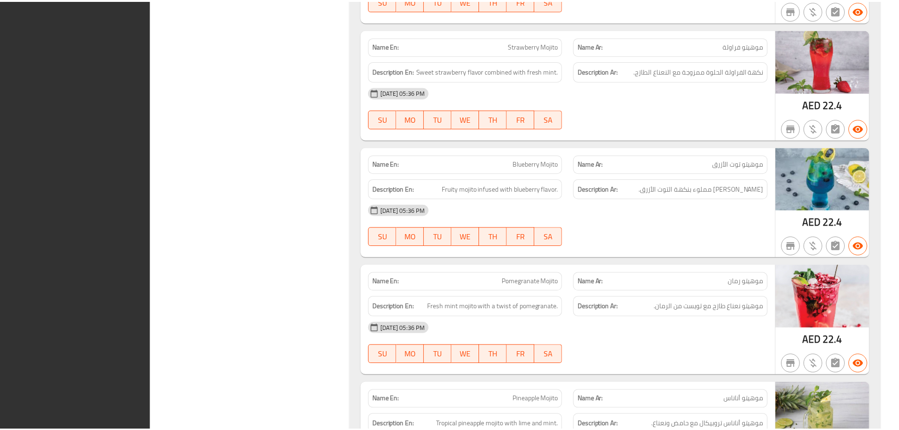
scroll to position [10443, 0]
